Goal: Check status: Check status

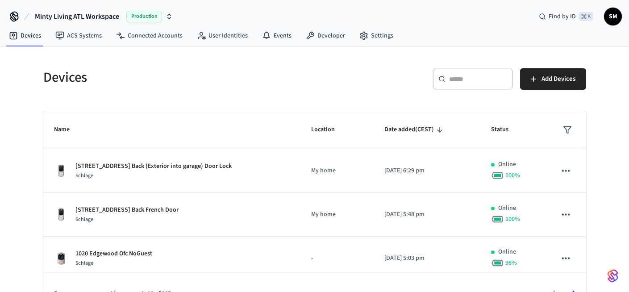
click at [482, 82] on input "text" at bounding box center [478, 79] width 58 height 9
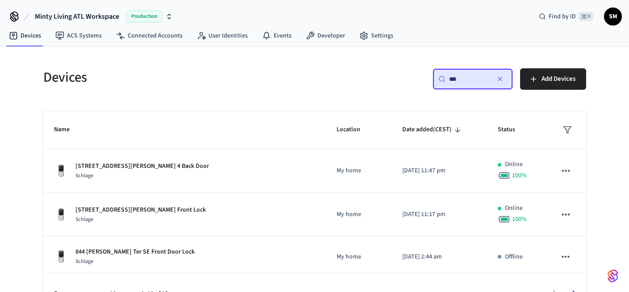
type input "***"
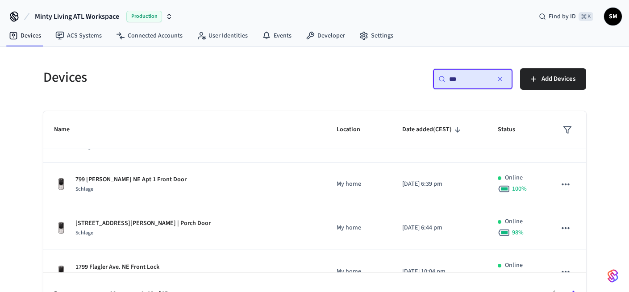
scroll to position [117, 0]
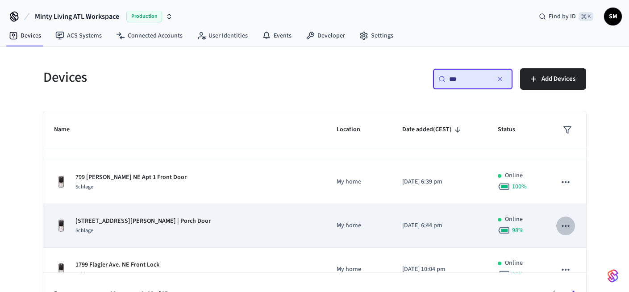
click at [556, 225] on button "sticky table" at bounding box center [565, 226] width 19 height 19
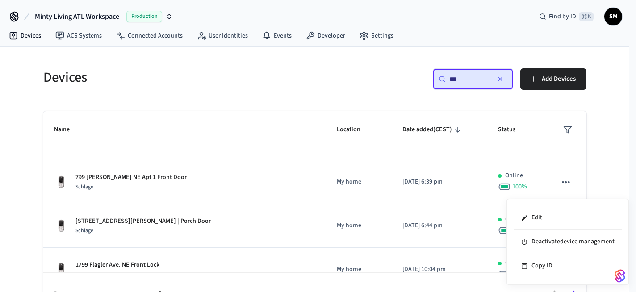
click at [466, 232] on div at bounding box center [318, 146] width 636 height 292
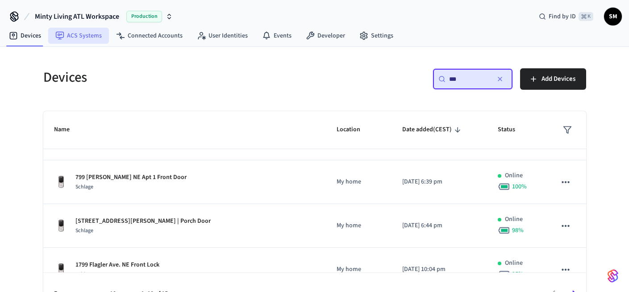
click at [71, 37] on link "ACS Systems" at bounding box center [78, 36] width 61 height 16
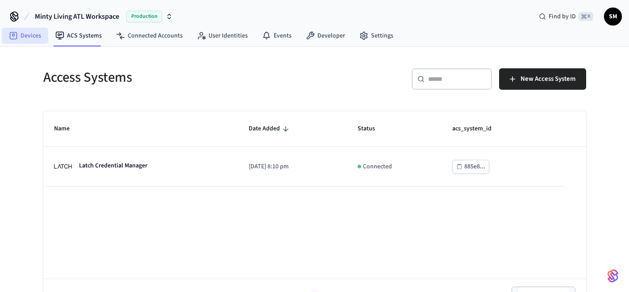
click at [31, 39] on link "Devices" at bounding box center [25, 36] width 46 height 16
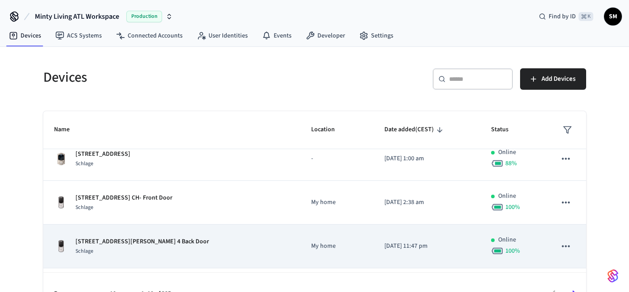
scroll to position [237, 0]
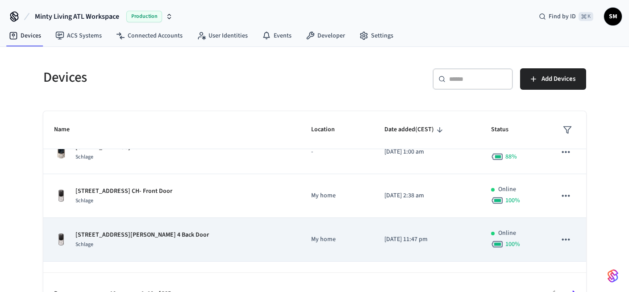
click at [315, 242] on p "My home" at bounding box center [337, 239] width 52 height 9
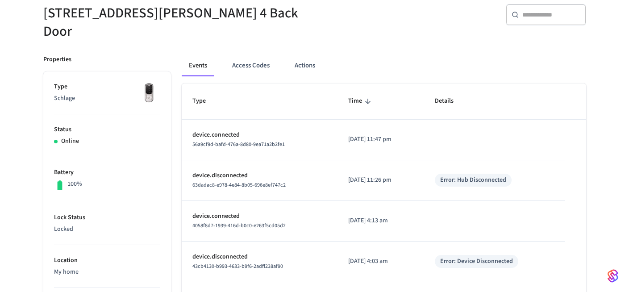
scroll to position [42, 0]
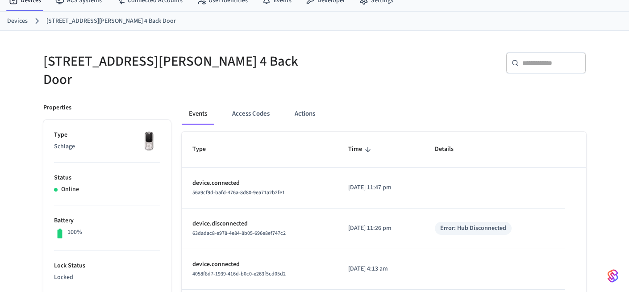
scroll to position [45, 0]
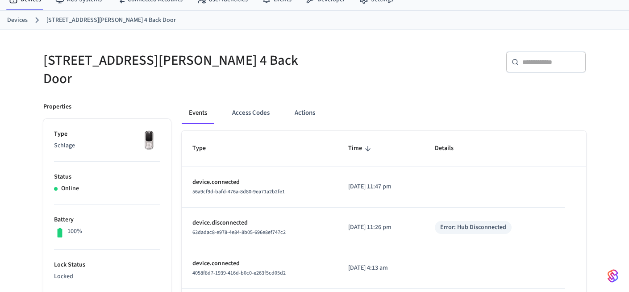
scroll to position [36, 0]
